Goal: Information Seeking & Learning: Check status

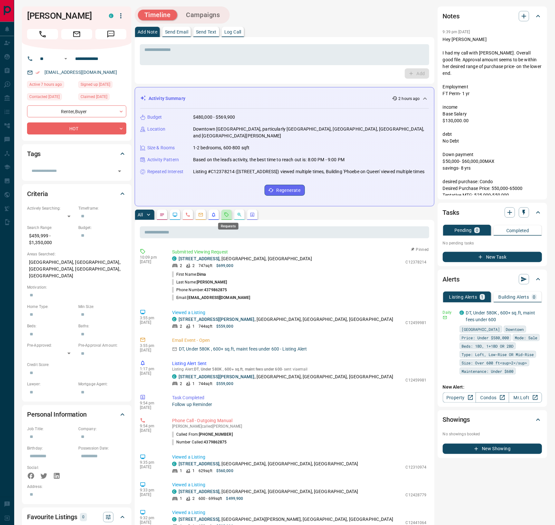
click at [228, 214] on icon "Requests" at bounding box center [226, 214] width 5 height 5
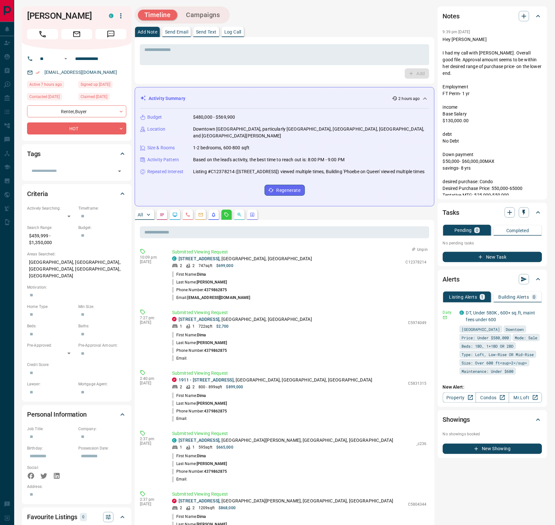
click at [362, 252] on icon "button" at bounding box center [413, 249] width 6 height 6
click at [163, 214] on icon "Notes" at bounding box center [162, 214] width 5 height 5
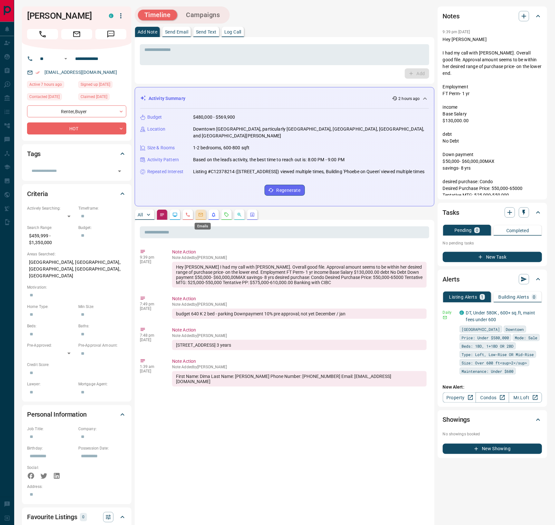
click at [203, 215] on icon "Emails" at bounding box center [200, 214] width 5 height 5
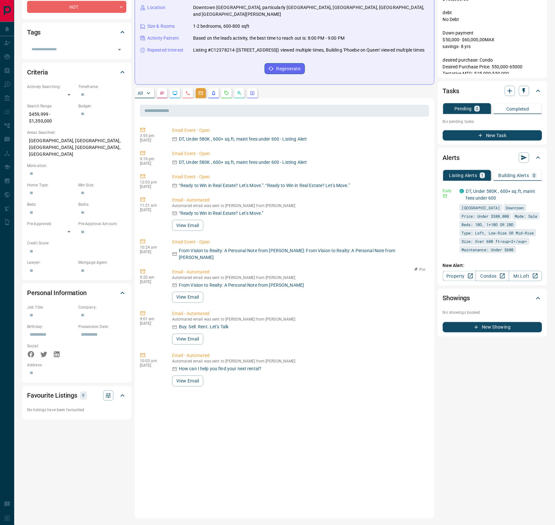
scroll to position [96, 0]
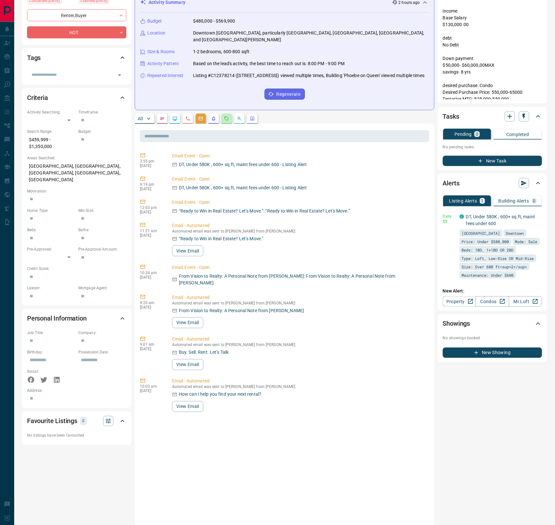
click at [224, 118] on button "button" at bounding box center [226, 118] width 10 height 10
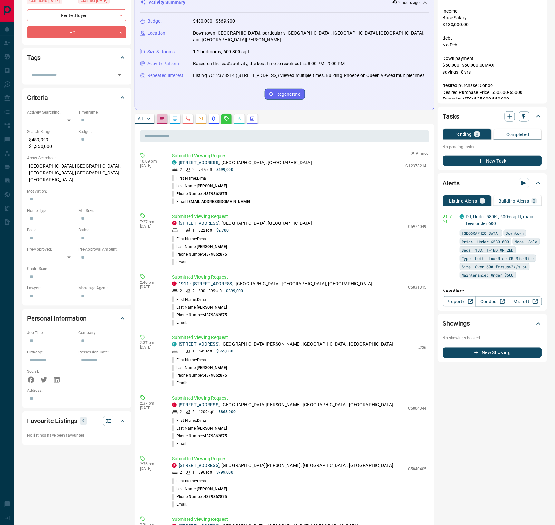
click at [164, 120] on icon "Notes" at bounding box center [162, 118] width 5 height 5
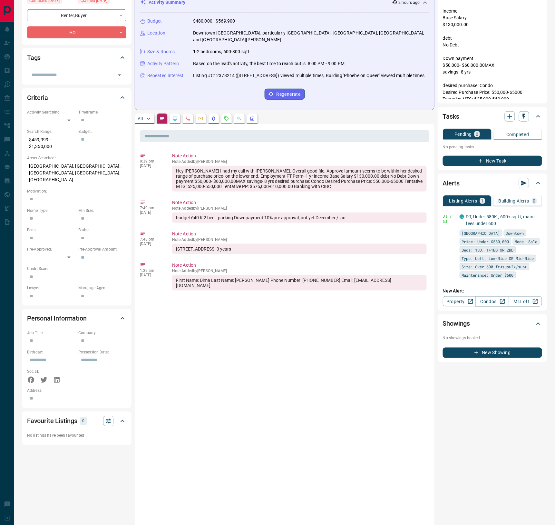
click at [180, 122] on button "button" at bounding box center [175, 118] width 10 height 10
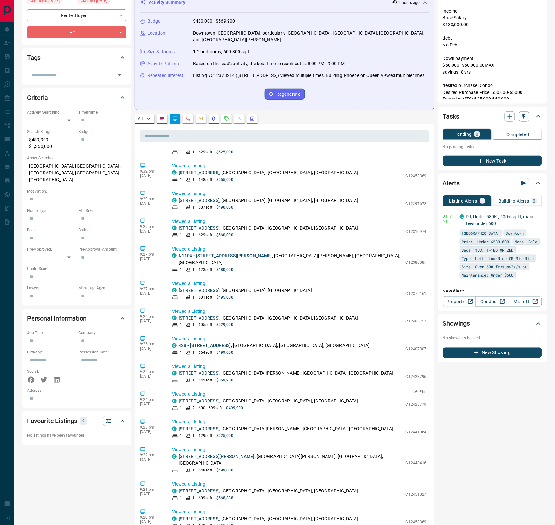
scroll to position [130, 0]
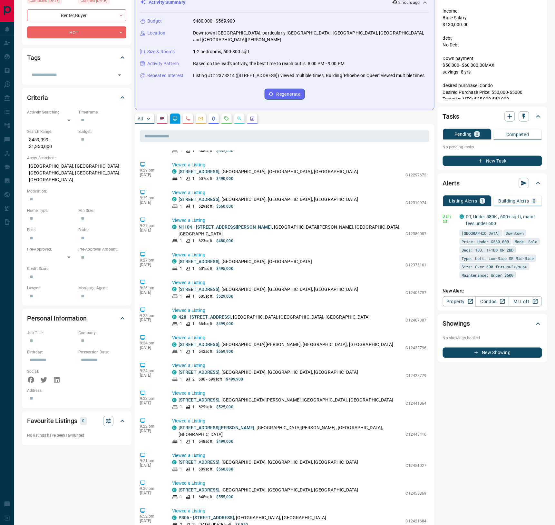
click at [243, 266] on div "1 1 601 sqft $495,000" at bounding box center [287, 269] width 231 height 6
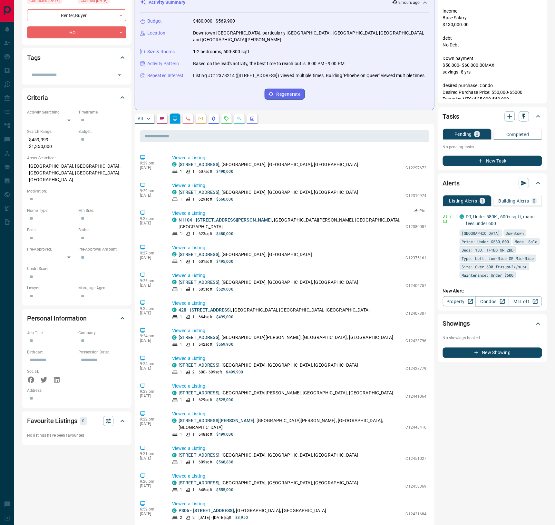
scroll to position [138, 0]
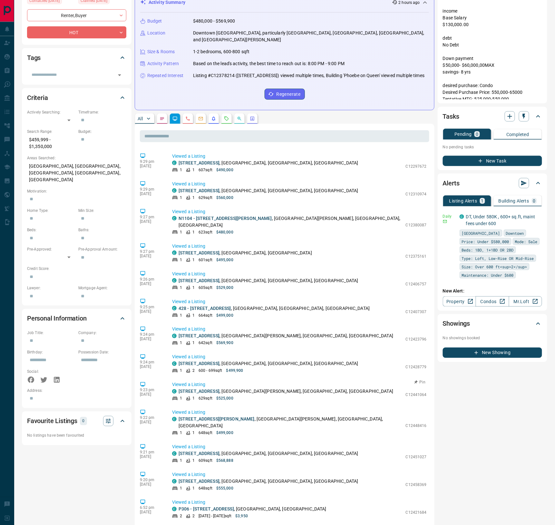
click at [214, 338] on p "Viewed a Listing" at bounding box center [299, 384] width 255 height 7
click at [272, 169] on div "1 1 607 sqft $490,000" at bounding box center [287, 170] width 231 height 6
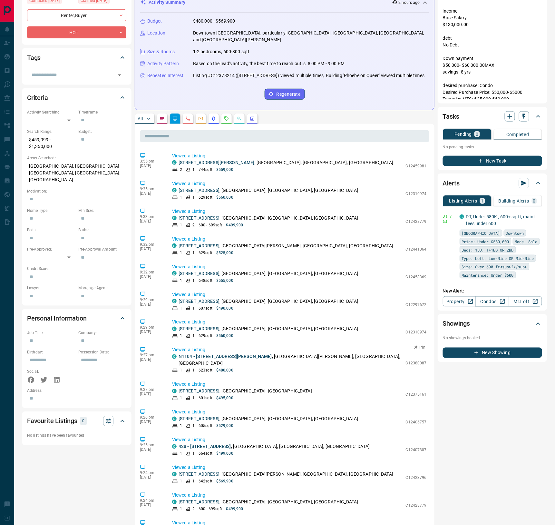
scroll to position [0, 0]
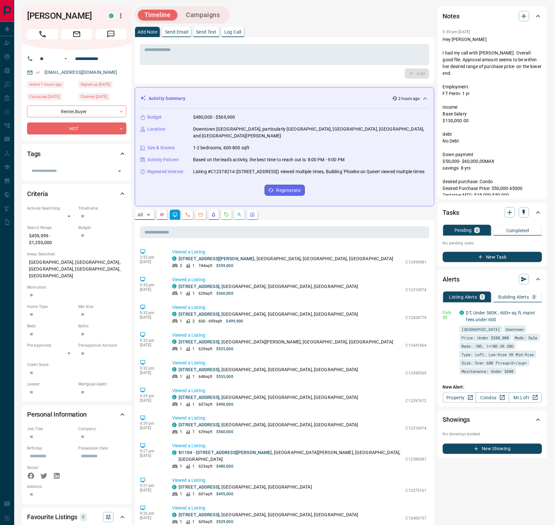
click at [242, 338] on div "3:55 pm [DATE] Viewed a Listing C 147 - [STREET_ADDRESS][PERSON_NAME] 2 1 744 s…" at bounding box center [285, 505] width 290 height 516
